Goal: Book appointment/travel/reservation

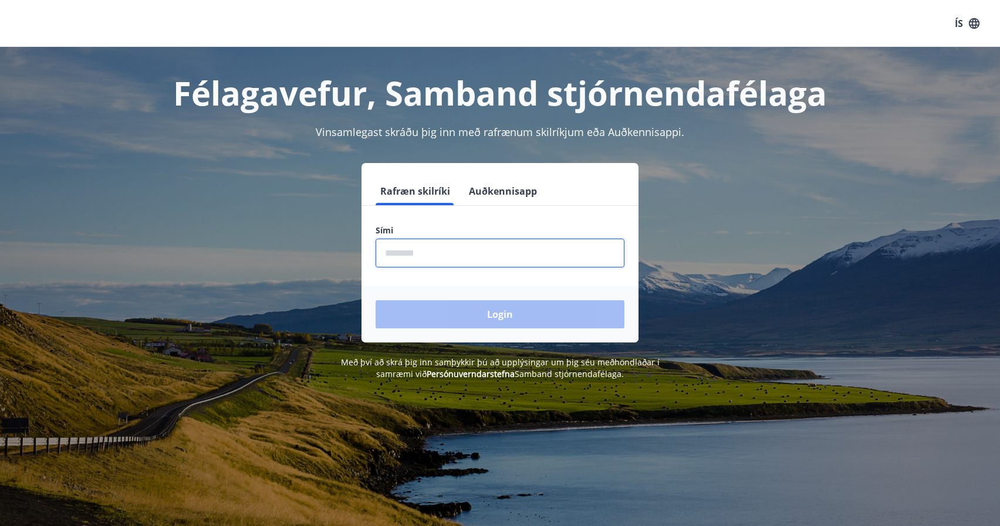
click at [458, 257] on input "phone" at bounding box center [500, 253] width 249 height 29
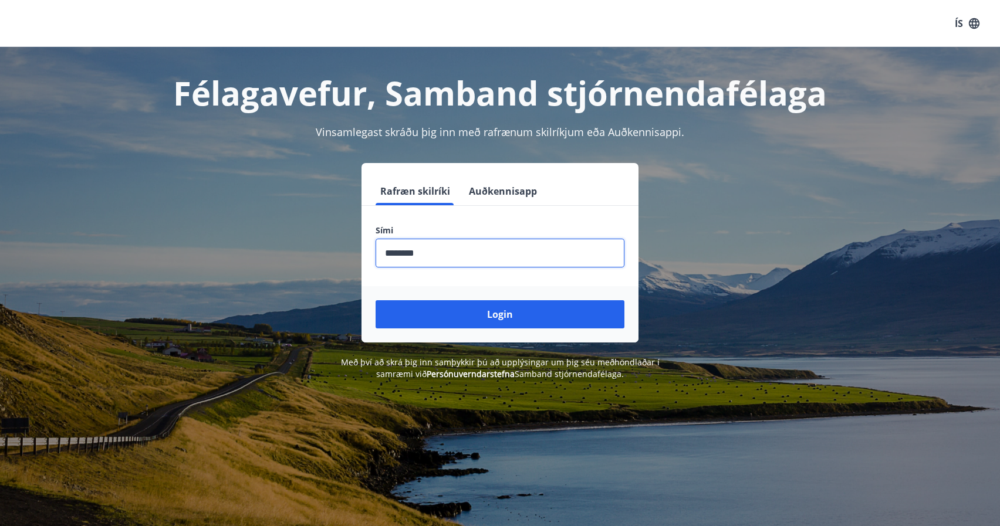
type input "********"
click at [376, 300] on button "Login" at bounding box center [500, 314] width 249 height 28
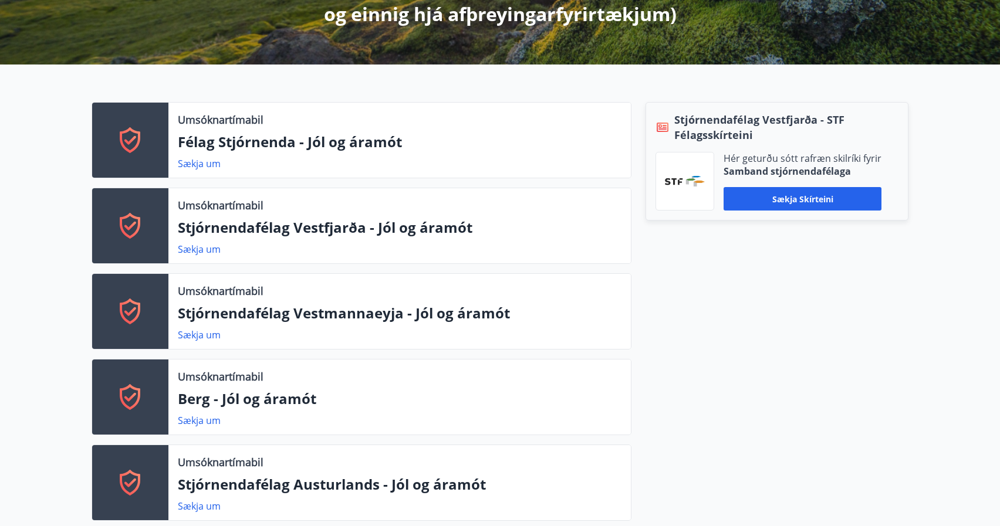
scroll to position [352, 0]
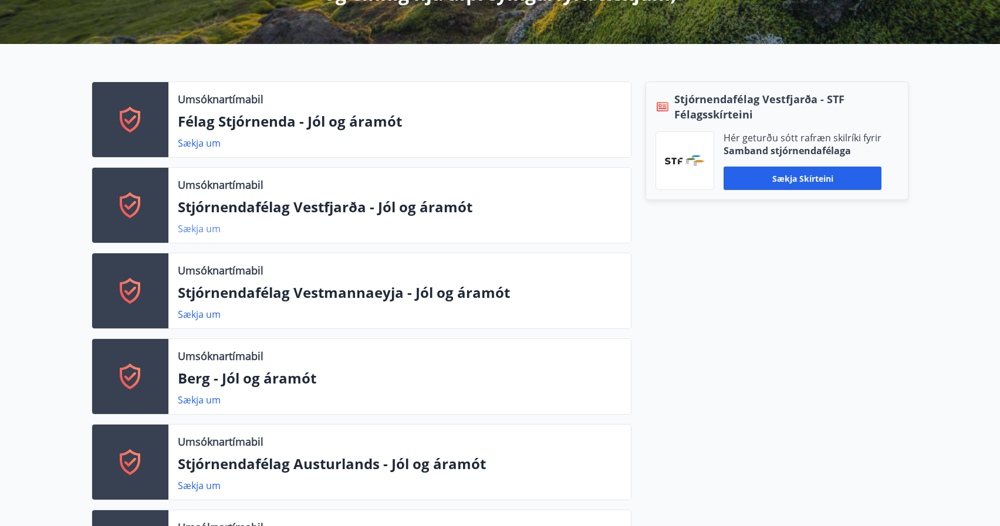
click at [205, 228] on link "Sækja um" at bounding box center [199, 228] width 43 height 13
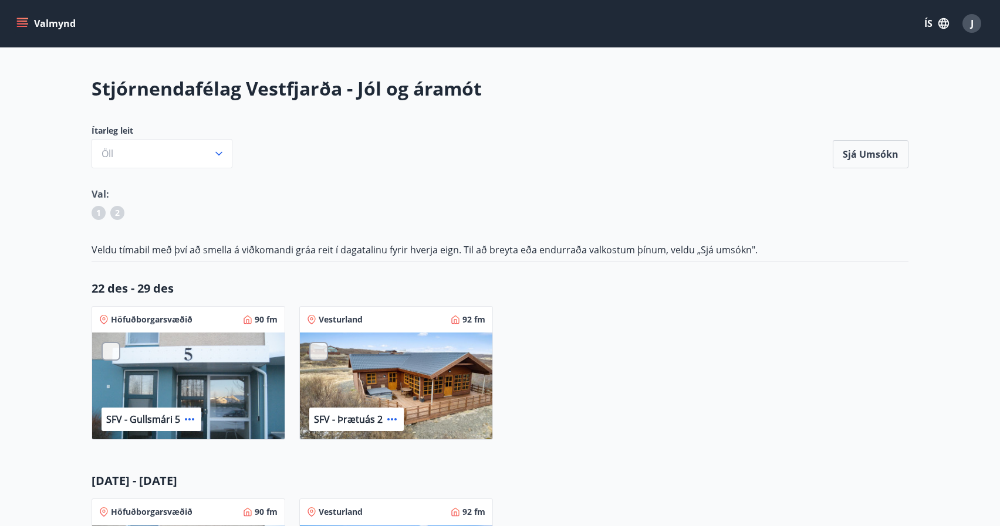
click at [28, 19] on icon "menu" at bounding box center [22, 24] width 12 height 12
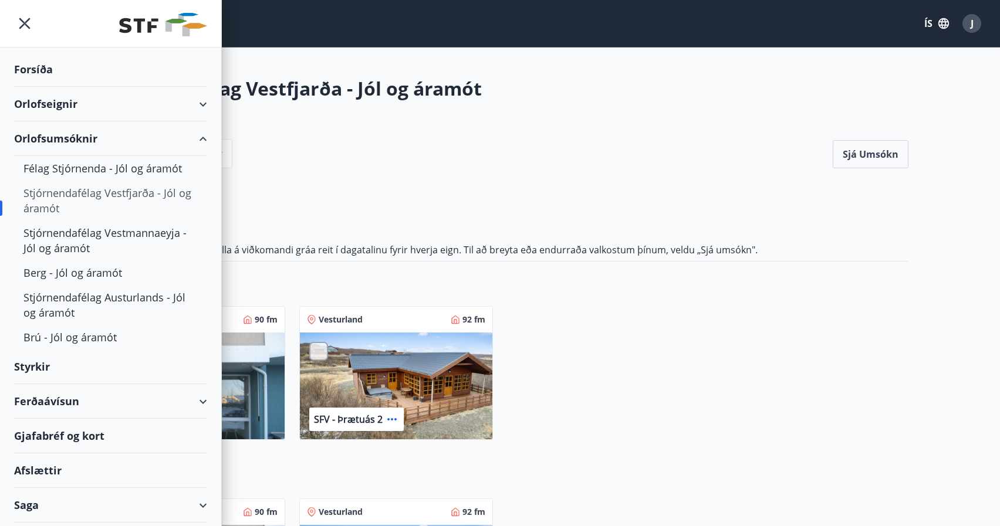
click at [35, 102] on div "Orlofseignir" at bounding box center [110, 104] width 193 height 35
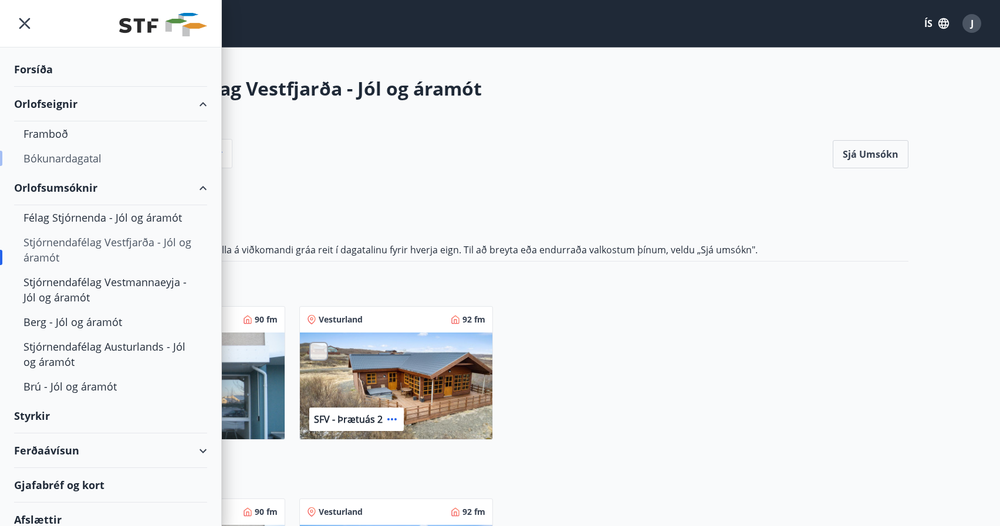
click at [88, 160] on div "Bókunardagatal" at bounding box center [110, 158] width 174 height 25
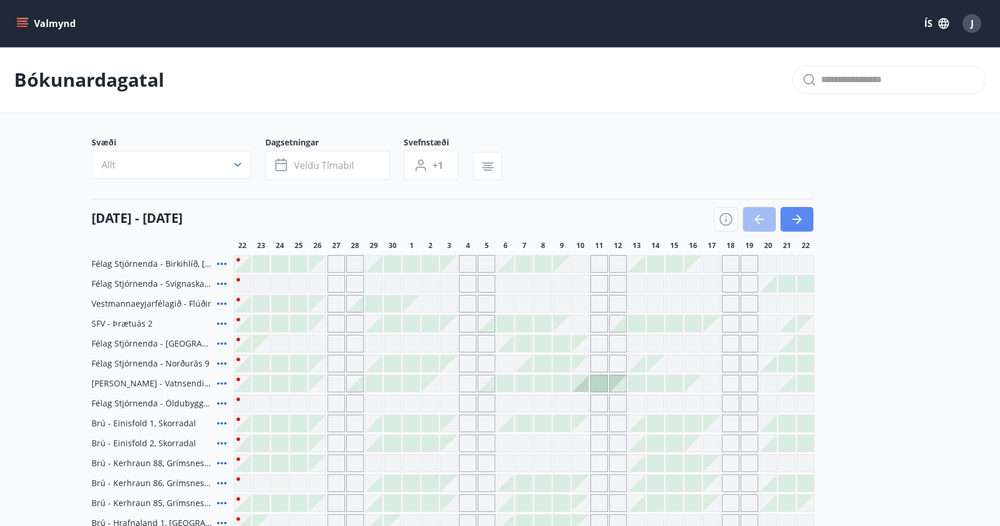
click at [797, 218] on icon "button" at bounding box center [797, 219] width 14 height 14
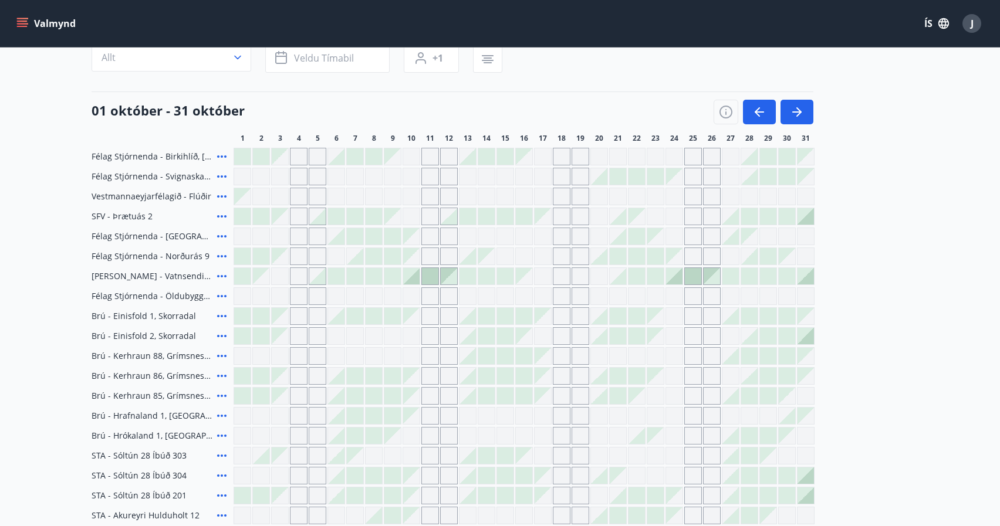
scroll to position [137, 0]
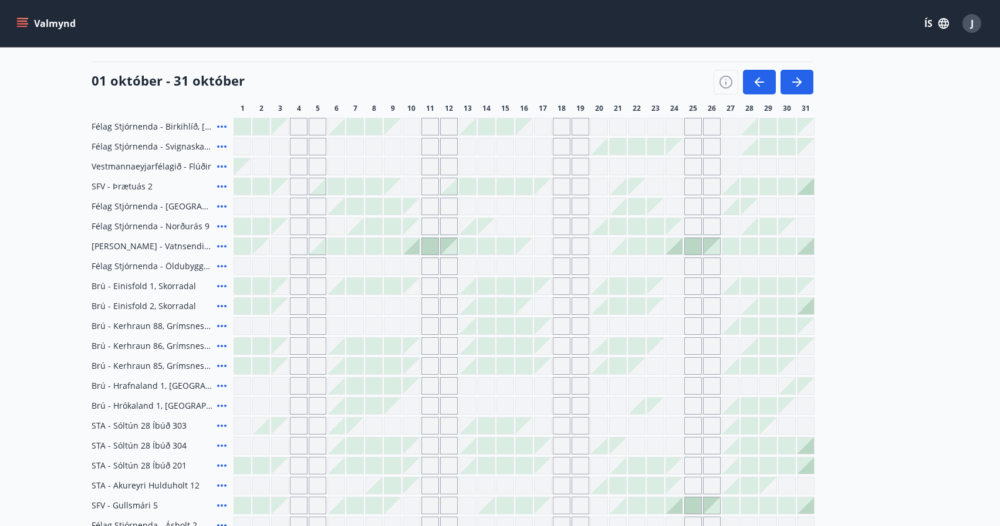
click at [220, 247] on icon at bounding box center [222, 246] width 14 height 14
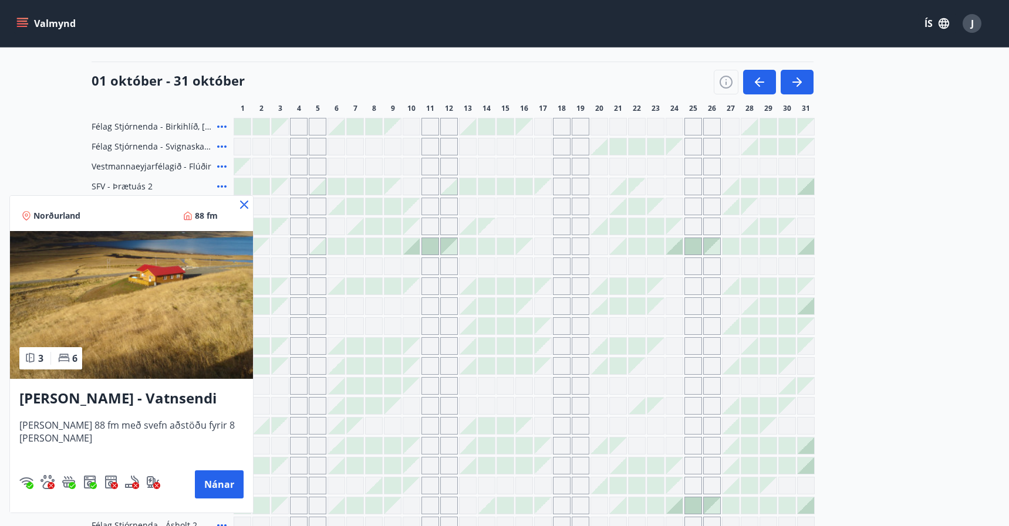
click at [237, 204] on icon at bounding box center [244, 205] width 14 height 14
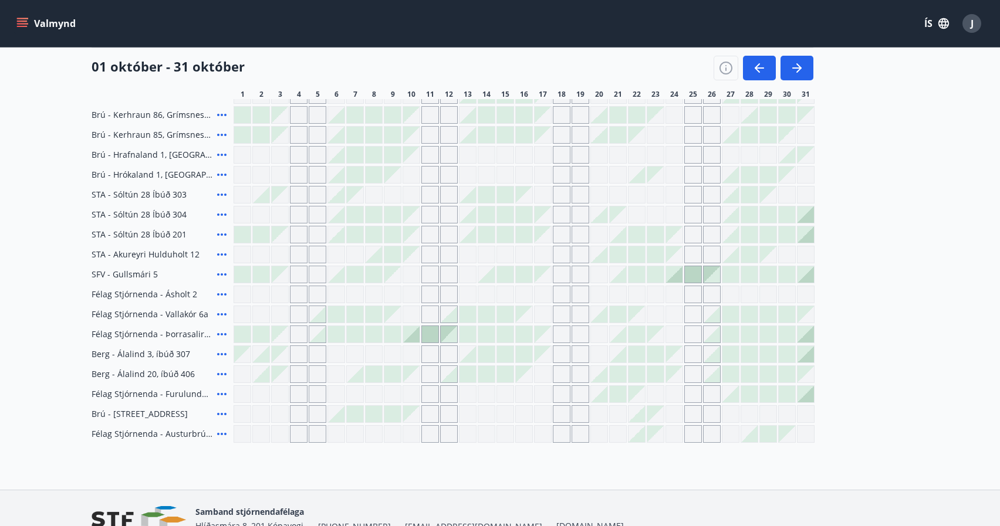
scroll to position [372, 0]
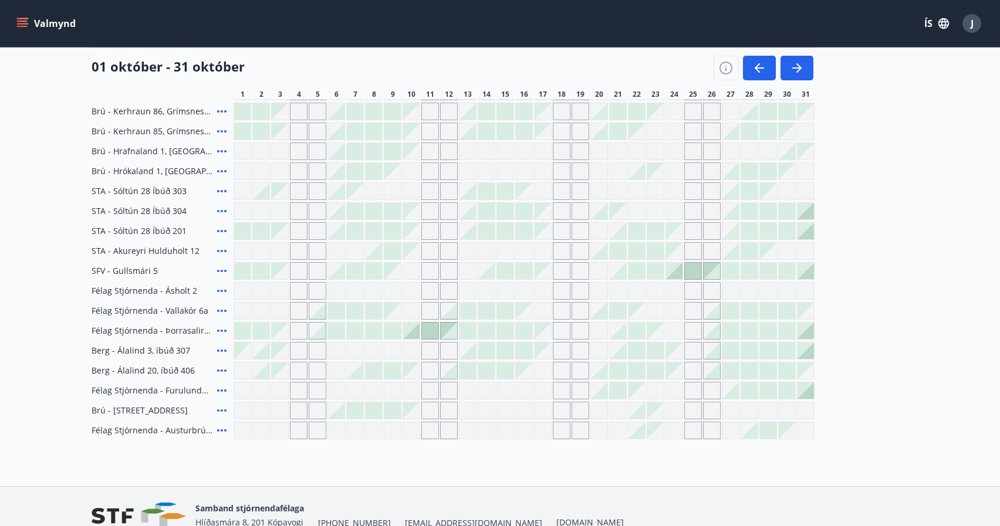
click at [225, 431] on icon at bounding box center [221, 430] width 9 height 2
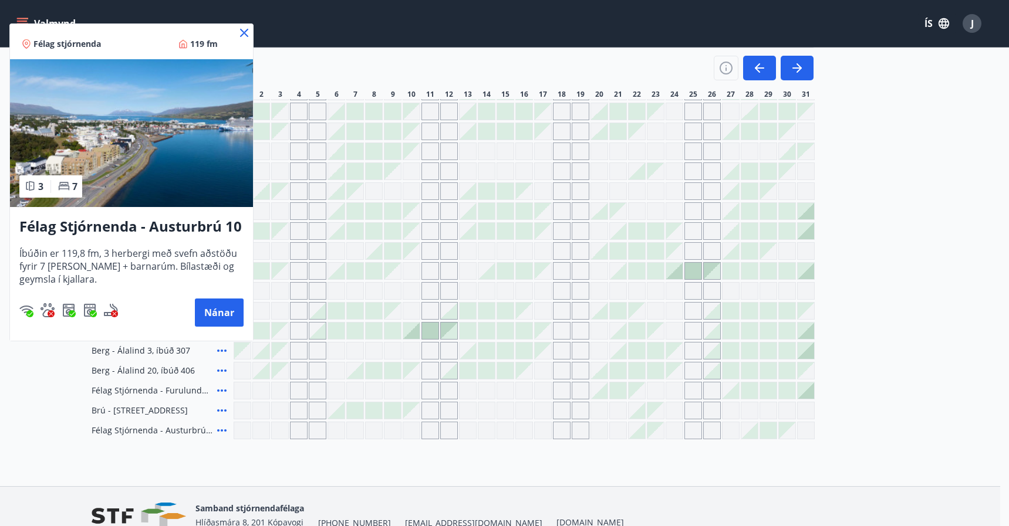
click at [243, 28] on icon at bounding box center [244, 33] width 14 height 14
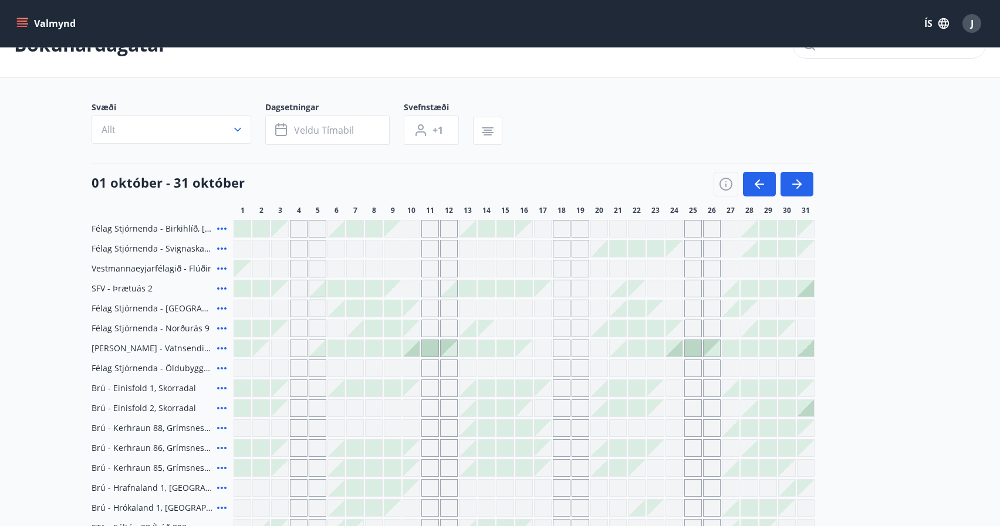
scroll to position [0, 0]
